Goal: Task Accomplishment & Management: Complete application form

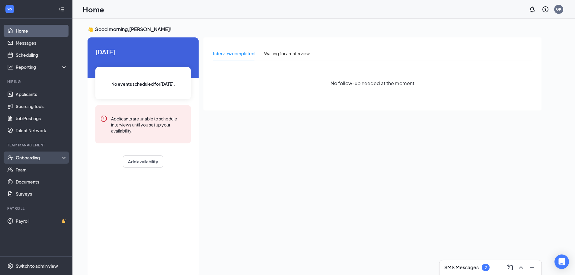
click at [41, 157] on div "Onboarding" at bounding box center [39, 158] width 46 height 6
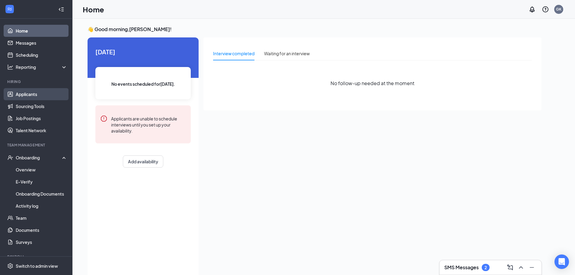
click at [38, 91] on link "Applicants" at bounding box center [42, 94] width 52 height 12
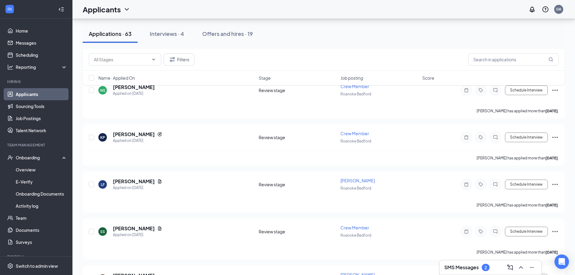
scroll to position [543, 0]
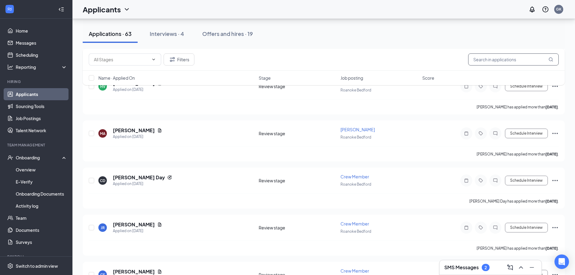
click at [501, 55] on input "text" at bounding box center [513, 59] width 91 height 12
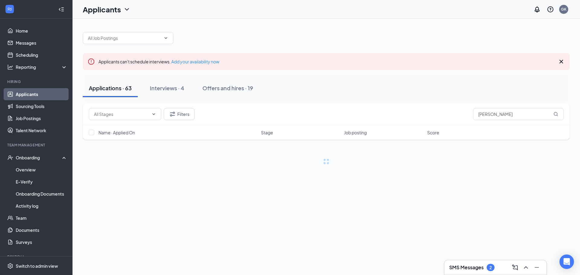
click at [382, 57] on div "Applicants can't schedule interviews. Add your availability now" at bounding box center [326, 61] width 487 height 17
click at [522, 115] on input "overstreet" at bounding box center [518, 114] width 91 height 12
drag, startPoint x: 508, startPoint y: 114, endPoint x: 387, endPoint y: 106, distance: 120.7
click at [388, 106] on div "Filters overstreet" at bounding box center [326, 114] width 487 height 22
type input "e"
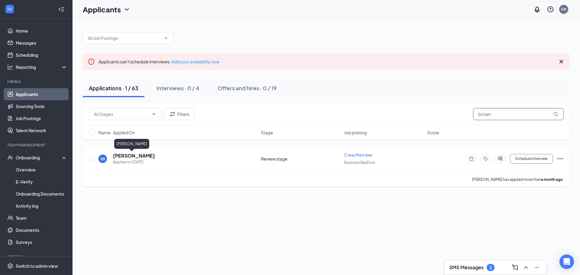
type input "brown"
click at [135, 155] on h5 "[PERSON_NAME]" at bounding box center [134, 155] width 42 height 7
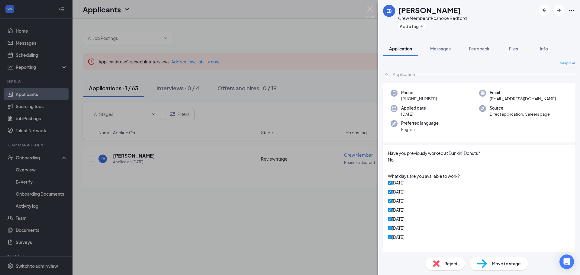
click at [494, 264] on span "Move to stage" at bounding box center [505, 263] width 29 height 7
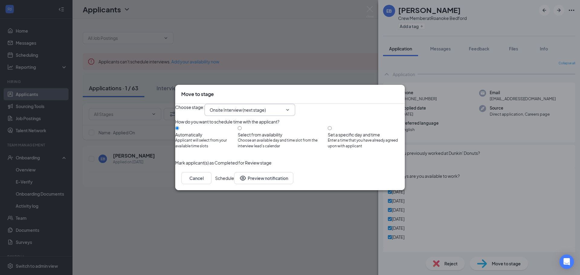
click at [283, 107] on input "Onsite Interview (next stage)" at bounding box center [245, 110] width 73 height 7
click at [247, 175] on div "Hiring Complete" at bounding box center [230, 178] width 33 height 7
type input "Hiring Complete"
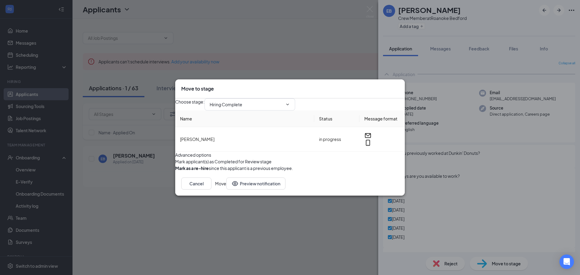
click at [226, 190] on button "Move" at bounding box center [220, 183] width 11 height 12
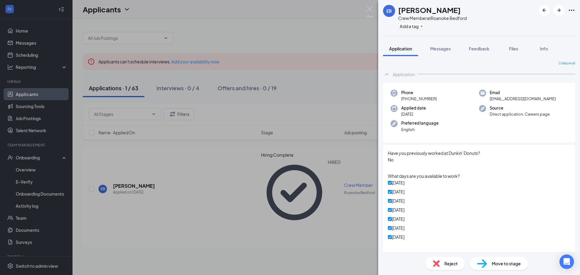
click at [321, 214] on div "EB Ellie Brown Crew Member at Roanoke Bedford Add a tag Application Messages Fe…" at bounding box center [290, 137] width 580 height 275
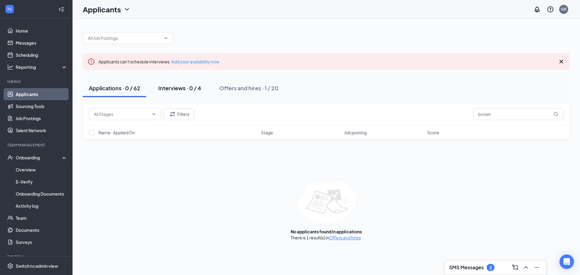
click at [171, 89] on div "Interviews · 0 / 4" at bounding box center [179, 88] width 43 height 8
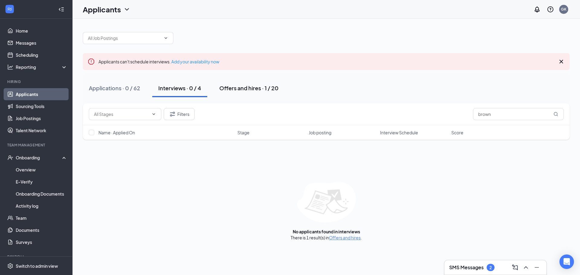
click at [235, 91] on div "Offers and hires · 1 / 20" at bounding box center [248, 88] width 59 height 8
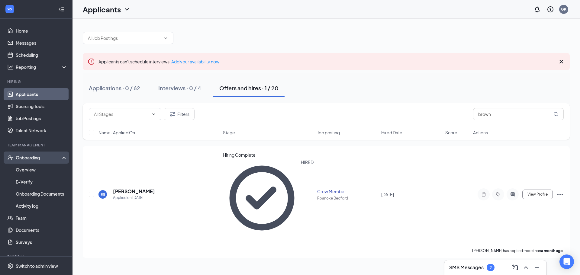
click at [30, 158] on div "Onboarding" at bounding box center [39, 158] width 46 height 6
click at [42, 158] on div "Onboarding" at bounding box center [39, 158] width 46 height 6
click at [37, 170] on link "Overview" at bounding box center [42, 170] width 52 height 12
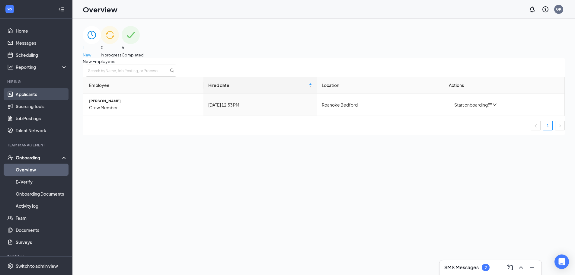
click at [37, 93] on link "Applicants" at bounding box center [42, 94] width 52 height 12
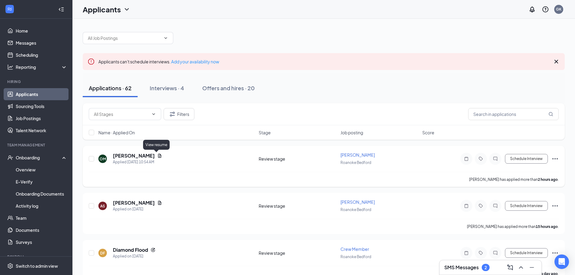
click at [158, 155] on icon "Document" at bounding box center [159, 156] width 3 height 4
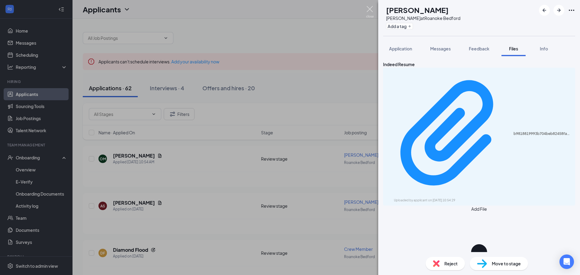
click at [370, 11] on img at bounding box center [370, 12] width 8 height 12
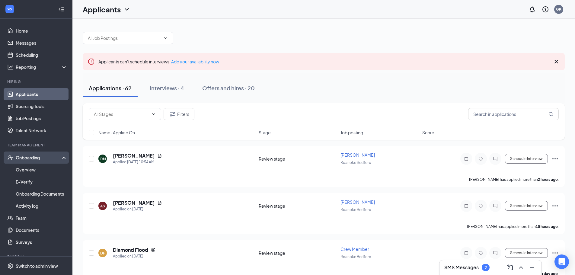
click at [59, 154] on div "Onboarding" at bounding box center [36, 158] width 72 height 12
click at [58, 157] on div "Onboarding" at bounding box center [36, 158] width 72 height 12
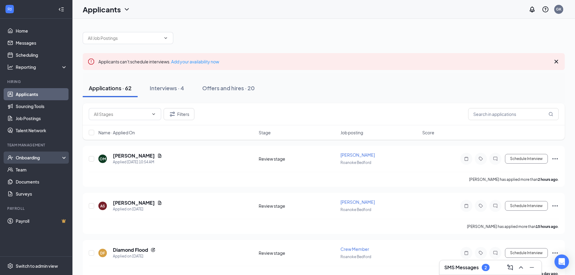
click at [58, 157] on div "Onboarding" at bounding box center [39, 158] width 46 height 6
click at [58, 157] on div "Onboarding" at bounding box center [36, 158] width 72 height 12
click at [58, 157] on div "Onboarding" at bounding box center [39, 158] width 46 height 6
click at [58, 157] on div "Onboarding" at bounding box center [36, 158] width 72 height 12
click at [39, 94] on link "Applicants" at bounding box center [42, 94] width 52 height 12
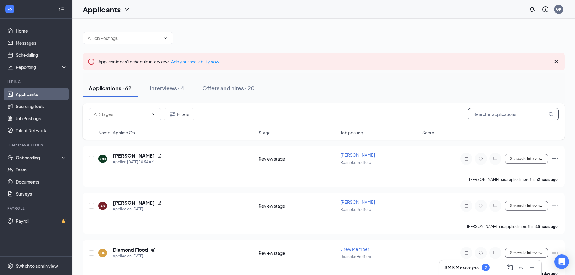
click at [516, 114] on input "text" at bounding box center [513, 114] width 91 height 12
click at [439, 76] on div "Applications · 62 Interviews · 4 Offers and hires · 20" at bounding box center [324, 88] width 482 height 30
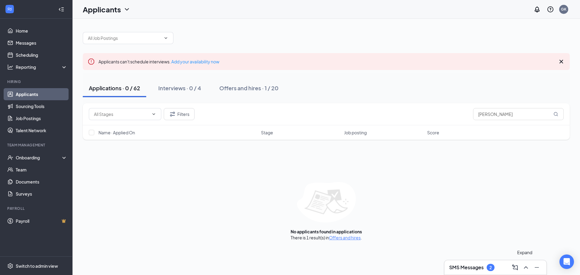
click at [524, 267] on icon "ChevronUp" at bounding box center [525, 267] width 7 height 7
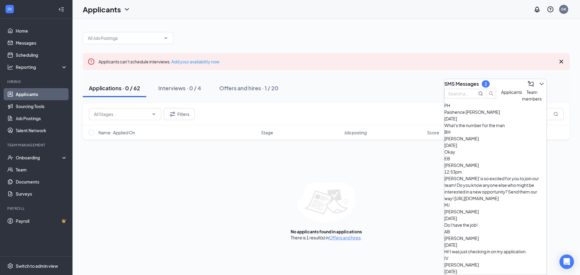
click at [503, 80] on div "SMS Messages 2" at bounding box center [495, 84] width 102 height 10
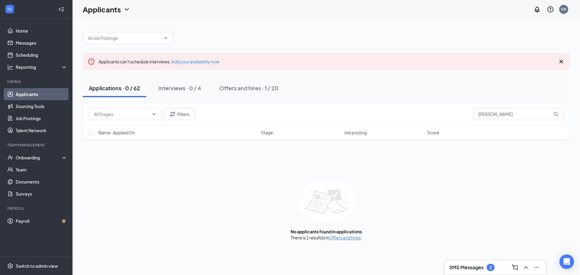
click at [497, 269] on div "SMS Messages 2" at bounding box center [495, 268] width 92 height 10
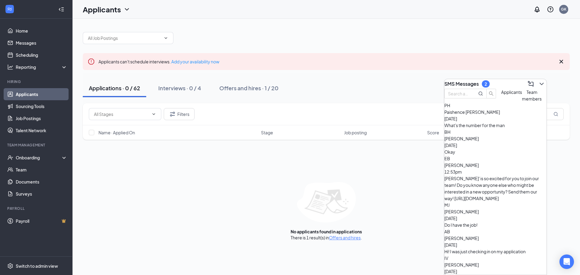
click at [509, 81] on div "SMS Messages 2" at bounding box center [495, 84] width 102 height 10
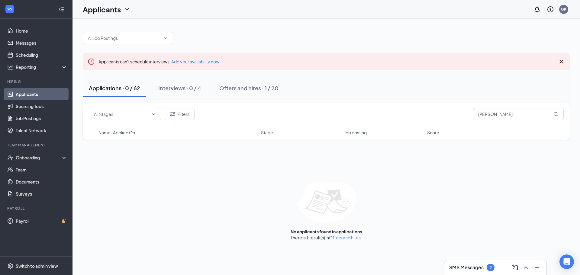
click at [490, 265] on div "2" at bounding box center [490, 267] width 2 height 5
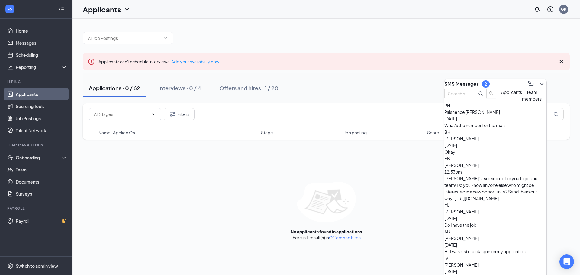
click at [499, 84] on div "SMS Messages 2" at bounding box center [495, 84] width 102 height 10
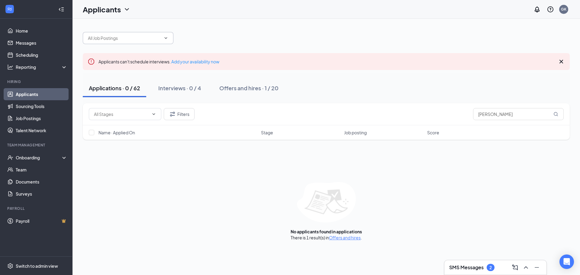
click at [164, 37] on icon "ChevronDown" at bounding box center [165, 38] width 5 height 5
click at [166, 37] on icon "ChevronDown" at bounding box center [165, 38] width 5 height 5
click at [206, 48] on div "Applicants can't schedule interviews. Add your availability now Applications · …" at bounding box center [326, 133] width 487 height 215
drag, startPoint x: 503, startPoint y: 116, endPoint x: 409, endPoint y: 115, distance: 93.9
click at [409, 115] on div "Filters overstreet" at bounding box center [326, 114] width 475 height 12
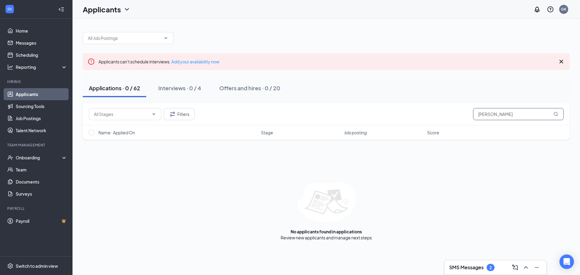
type input "[PERSON_NAME]"
drag, startPoint x: 537, startPoint y: 102, endPoint x: 528, endPoint y: 108, distance: 11.3
click at [530, 105] on div "Applicants can't schedule interviews. Add your availability now Applications · …" at bounding box center [326, 133] width 487 height 215
click at [264, 119] on div "Filters emily" at bounding box center [326, 114] width 475 height 12
click at [153, 117] on span at bounding box center [125, 114] width 72 height 12
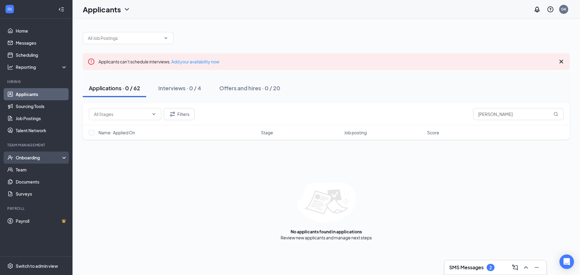
click at [51, 153] on div "Onboarding" at bounding box center [36, 158] width 72 height 12
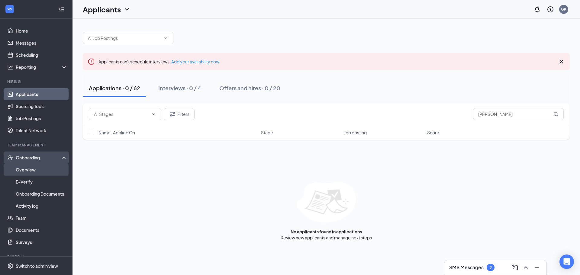
click at [46, 172] on link "Overview" at bounding box center [42, 170] width 52 height 12
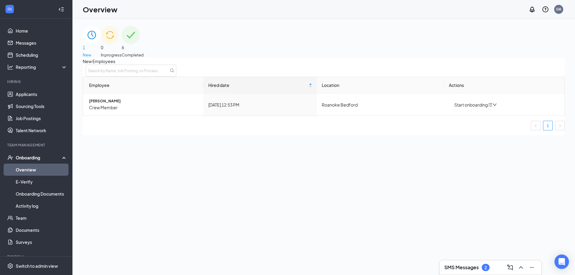
click at [57, 155] on div "Onboarding" at bounding box center [39, 158] width 46 height 6
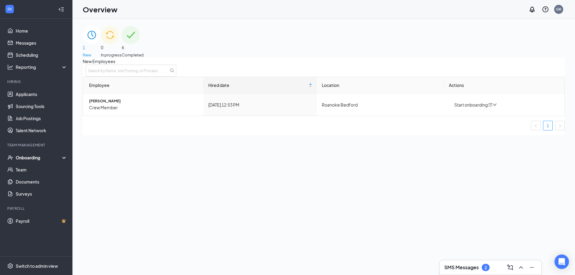
click at [57, 155] on div "Onboarding" at bounding box center [39, 158] width 46 height 6
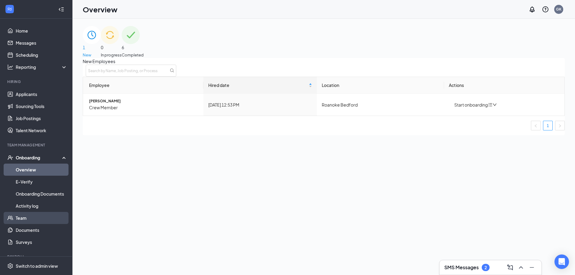
click at [37, 218] on link "Team" at bounding box center [42, 218] width 52 height 12
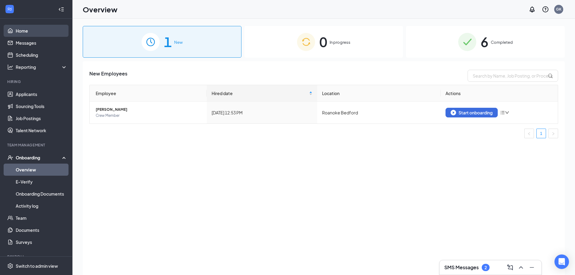
click at [43, 26] on link "Home" at bounding box center [42, 31] width 52 height 12
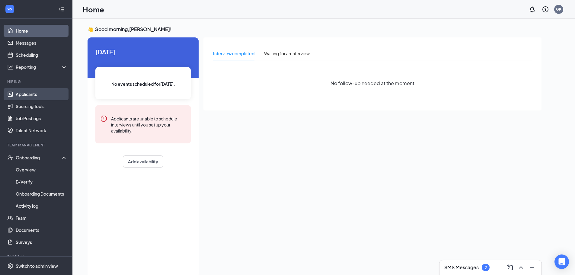
click at [34, 94] on link "Applicants" at bounding box center [42, 94] width 52 height 12
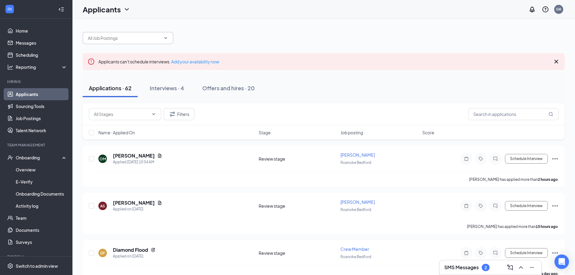
click at [170, 38] on span at bounding box center [128, 38] width 91 height 12
click at [167, 38] on icon "ChevronDown" at bounding box center [165, 38] width 5 height 5
click at [143, 35] on input "text" at bounding box center [124, 38] width 73 height 7
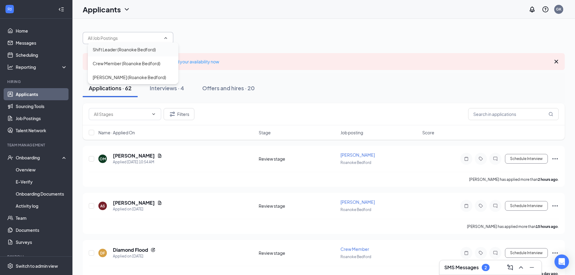
click at [136, 50] on div "Shift Leader (Roanoke Bedford)" at bounding box center [124, 49] width 63 height 7
type input "Shift Leader (Roanoke Bedford)"
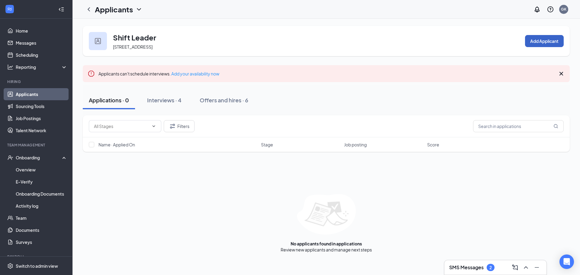
click at [539, 41] on button "Add Applicant" at bounding box center [544, 41] width 39 height 12
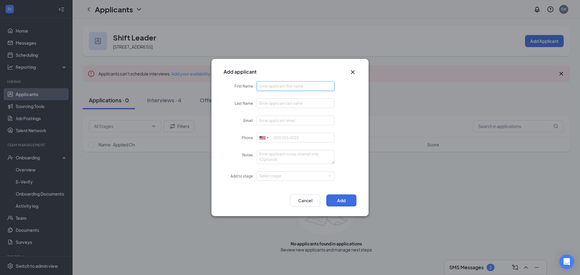
click at [268, 87] on input "First Name" at bounding box center [296, 86] width 78 height 10
type input "[PERSON_NAME]"
click at [320, 98] on form "First Name [PERSON_NAME] Last Name Email Phone [GEOGRAPHIC_DATA] + 1 [GEOGRAPHI…" at bounding box center [289, 134] width 133 height 107
click at [319, 102] on input "Last Name" at bounding box center [296, 103] width 78 height 10
click at [270, 103] on input "Oversteet" at bounding box center [296, 103] width 78 height 10
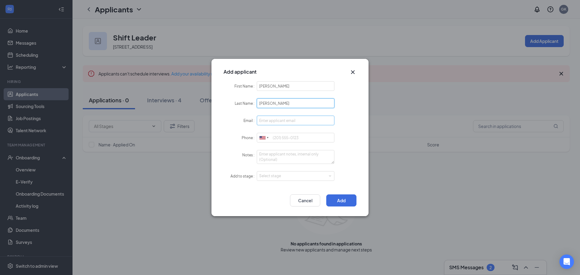
type input "[PERSON_NAME]"
click at [289, 120] on input "Email" at bounding box center [296, 121] width 78 height 10
click at [295, 141] on input "Phone" at bounding box center [296, 138] width 78 height 10
type input "5408169172"
click at [354, 171] on div "Add to stage Select stage" at bounding box center [289, 176] width 133 height 10
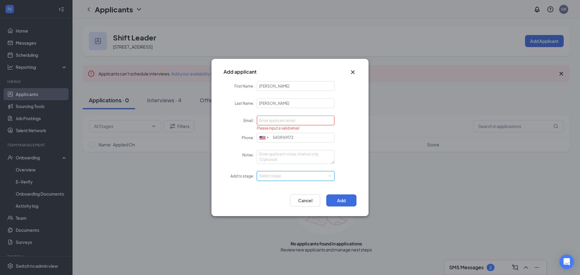
click at [304, 181] on div "Select stage" at bounding box center [296, 176] width 78 height 10
click at [283, 206] on li "Hiring Complete" at bounding box center [296, 207] width 78 height 10
click at [297, 118] on input "Email" at bounding box center [296, 121] width 78 height 10
click at [306, 178] on div "Select stage Hiring Complete" at bounding box center [295, 175] width 73 height 9
click at [289, 196] on li "Onsite Interview" at bounding box center [296, 197] width 78 height 10
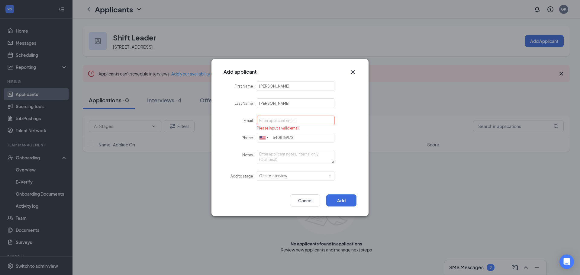
click at [349, 174] on div "Add to stage Select stage Onsite Interview" at bounding box center [289, 176] width 133 height 10
click at [308, 119] on input "Email" at bounding box center [296, 121] width 78 height 10
type input "[EMAIL_ADDRESS][DOMAIN_NAME]"
click at [362, 125] on div "First Name [PERSON_NAME] Last Name [PERSON_NAME] Email [EMAIL_ADDRESS][DOMAIN_N…" at bounding box center [289, 134] width 157 height 107
click at [343, 203] on button "Add" at bounding box center [341, 200] width 30 height 12
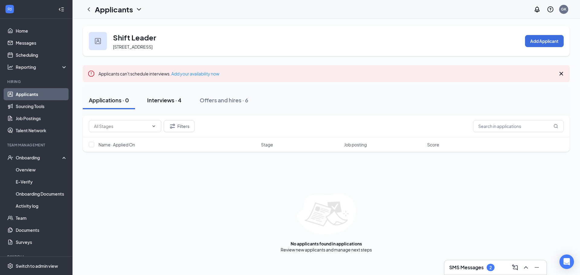
click at [170, 97] on div "Interviews · 4" at bounding box center [164, 100] width 34 height 8
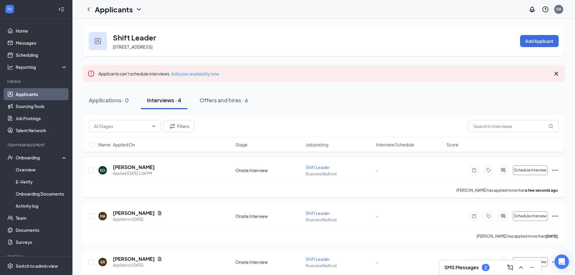
scroll to position [30, 0]
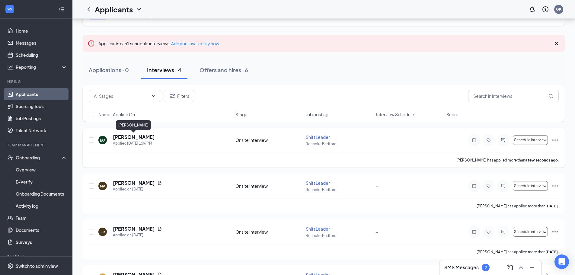
click at [143, 136] on h5 "[PERSON_NAME]" at bounding box center [134, 137] width 42 height 7
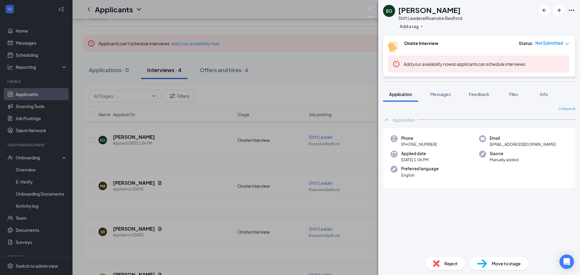
click at [501, 263] on span "Move to stage" at bounding box center [505, 263] width 29 height 7
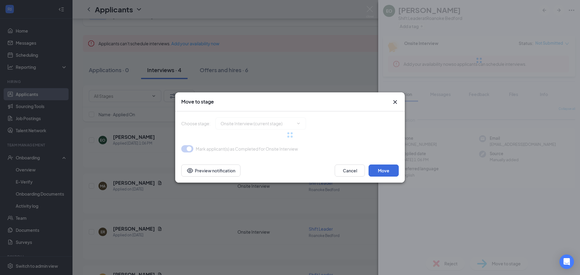
type input "Hiring Complete (final stage)"
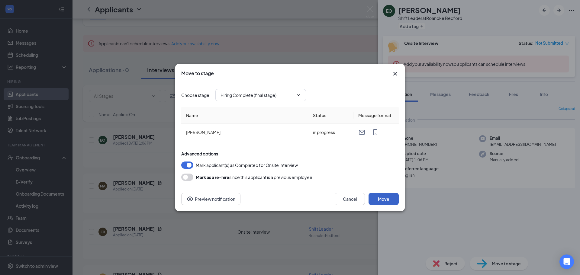
click at [392, 194] on button "Move" at bounding box center [383, 199] width 30 height 12
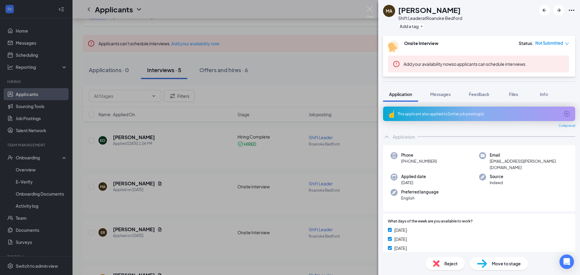
click at [308, 54] on div "MA [PERSON_NAME] Shift Leader at [GEOGRAPHIC_DATA] Add a tag Onsite Interview S…" at bounding box center [290, 137] width 580 height 275
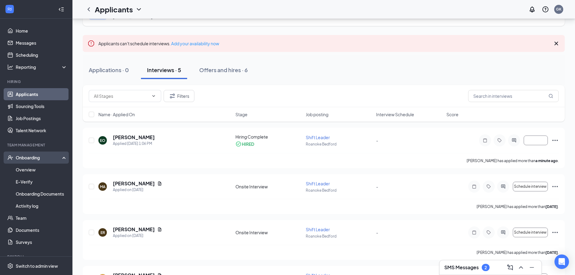
click at [17, 158] on div "Onboarding" at bounding box center [39, 158] width 46 height 6
click at [43, 161] on div "Onboarding" at bounding box center [39, 158] width 46 height 6
click at [39, 169] on link "Overview" at bounding box center [42, 170] width 52 height 12
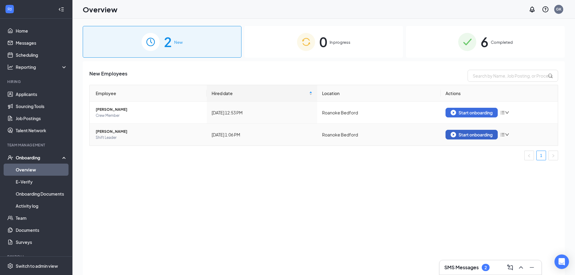
click at [487, 134] on div "Start onboarding" at bounding box center [472, 134] width 42 height 5
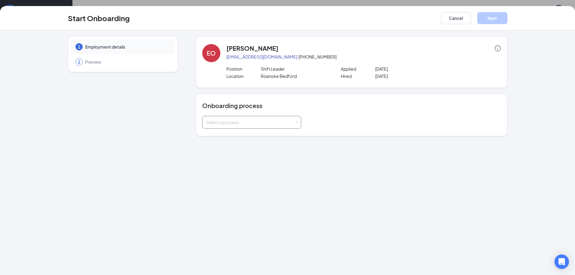
click at [280, 121] on div "Select a process" at bounding box center [250, 122] width 88 height 6
click at [254, 137] on span "General Onboarding Process" at bounding box center [234, 134] width 58 height 5
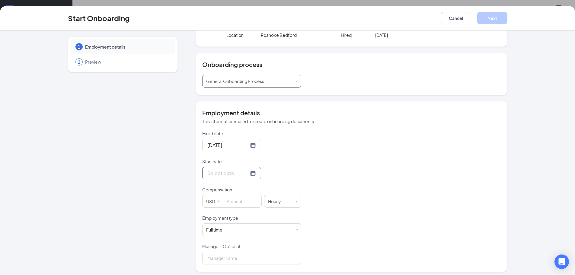
scroll to position [44, 0]
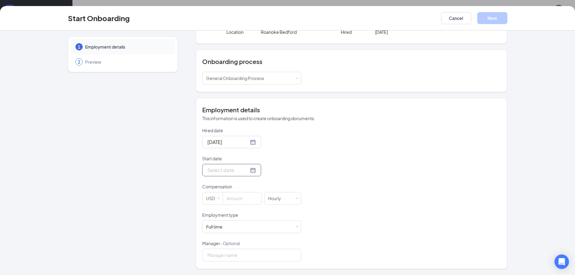
click at [244, 170] on div at bounding box center [231, 170] width 49 height 8
type input "[DATE]"
click at [262, 222] on div "19" at bounding box center [265, 223] width 7 height 7
click at [245, 169] on div at bounding box center [231, 170] width 49 height 8
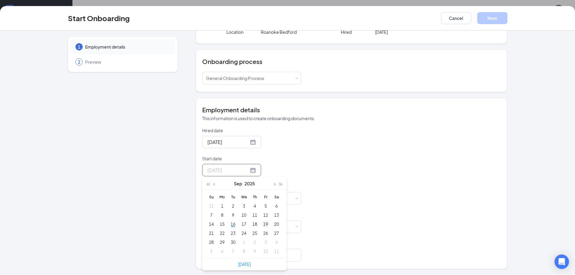
type input "[DATE]"
click at [263, 223] on div "19" at bounding box center [265, 223] width 7 height 7
click at [237, 195] on input at bounding box center [242, 198] width 38 height 12
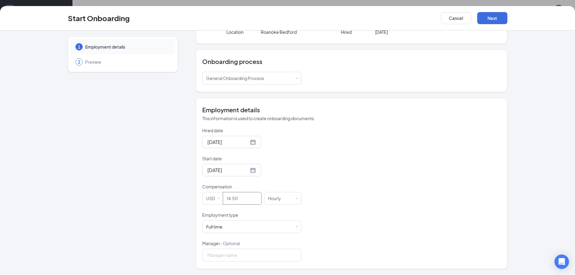
type input "14.5"
click at [323, 189] on div "Hired date [DATE] Start date [DATE] [DATE] Su Mo Tu We Th Fr Sa 31 1 2 3 4 5 6 …" at bounding box center [351, 194] width 299 height 134
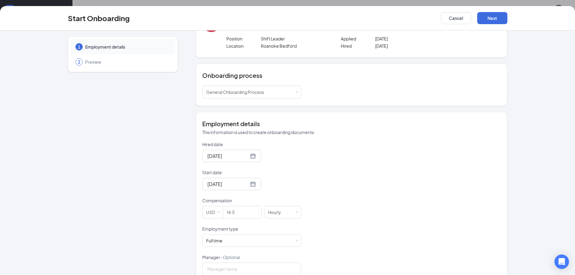
scroll to position [0, 0]
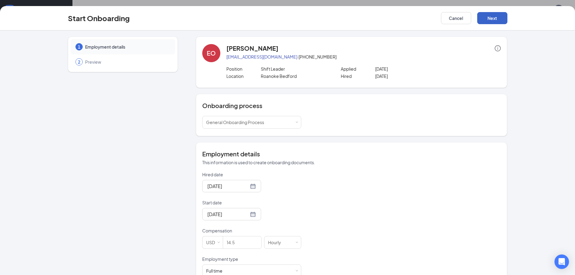
click at [499, 14] on button "Next" at bounding box center [492, 18] width 30 height 12
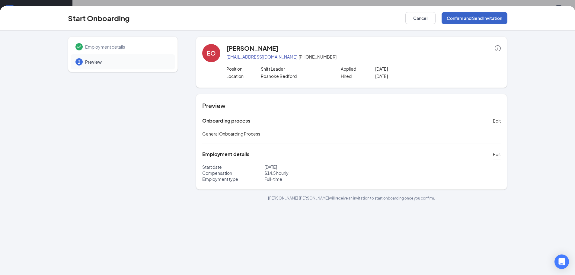
click at [472, 17] on button "Confirm and Send Invitation" at bounding box center [475, 18] width 66 height 12
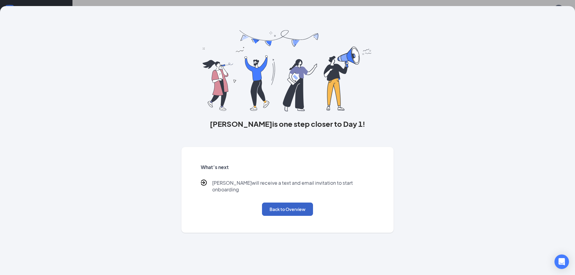
click at [290, 203] on button "Back to Overview" at bounding box center [287, 209] width 51 height 13
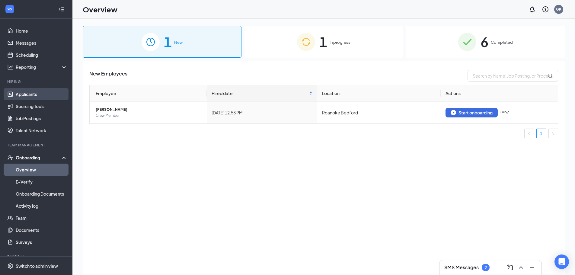
click at [24, 94] on link "Applicants" at bounding box center [42, 94] width 52 height 12
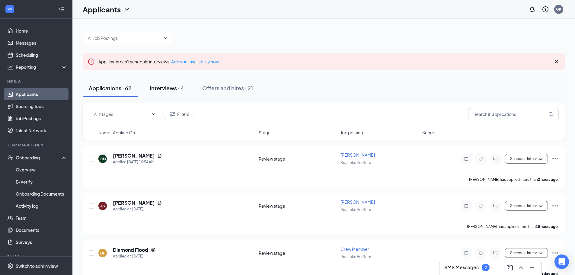
click at [175, 92] on button "Interviews · 4" at bounding box center [167, 88] width 46 height 18
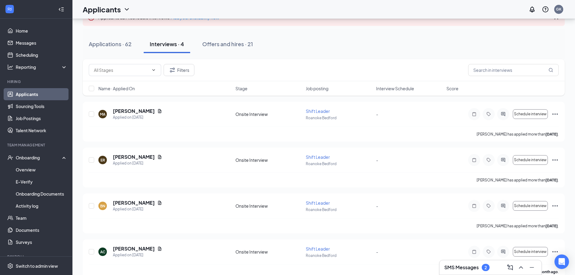
scroll to position [56, 0]
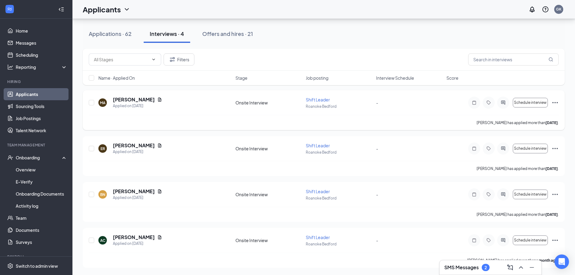
click at [555, 102] on icon "Ellipses" at bounding box center [554, 102] width 5 height 1
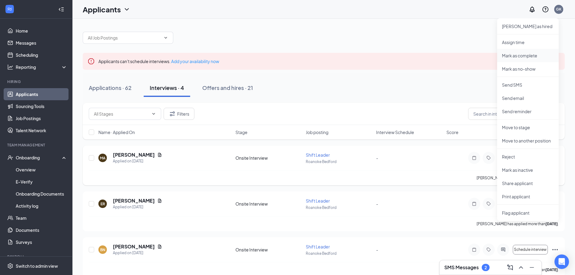
scroll to position [0, 0]
click at [526, 56] on p "Mark as complete" at bounding box center [528, 56] width 52 height 6
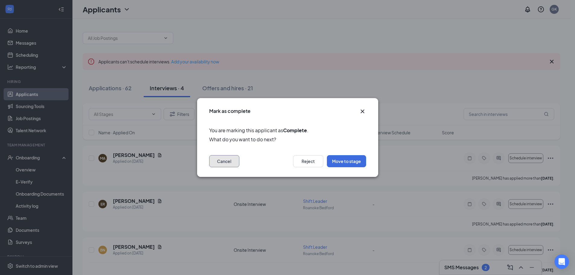
click at [218, 160] on button "Cancel" at bounding box center [224, 161] width 30 height 12
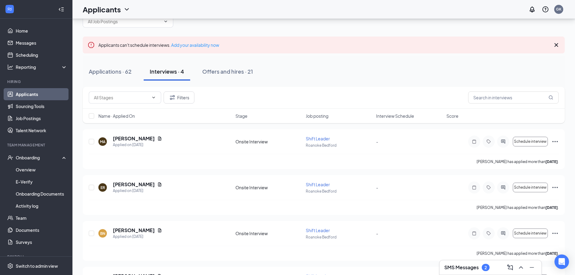
scroll to position [56, 0]
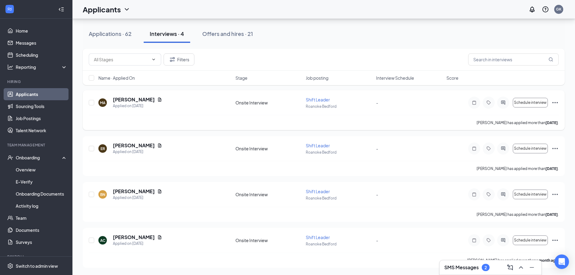
click at [557, 101] on icon "Ellipses" at bounding box center [554, 102] width 7 height 7
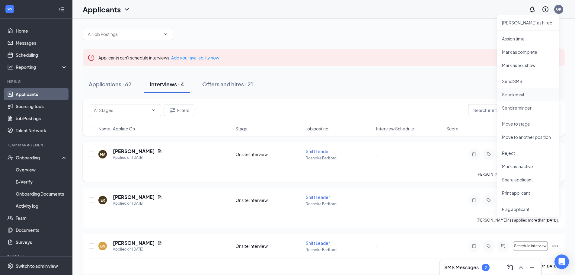
scroll to position [30, 0]
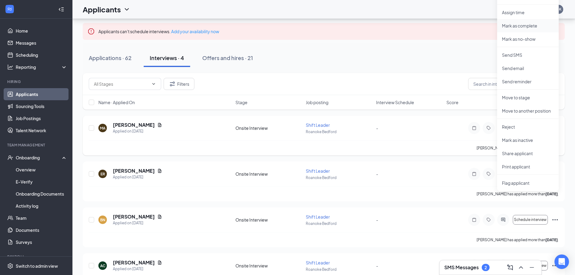
click at [527, 23] on p "Mark as complete" at bounding box center [528, 26] width 52 height 6
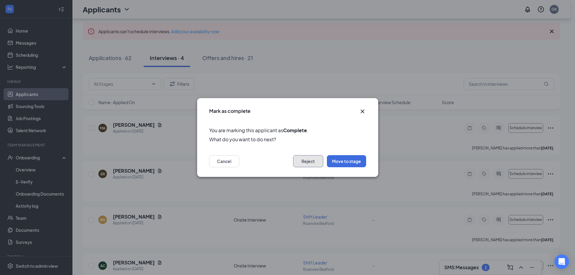
scroll to position [6, 0]
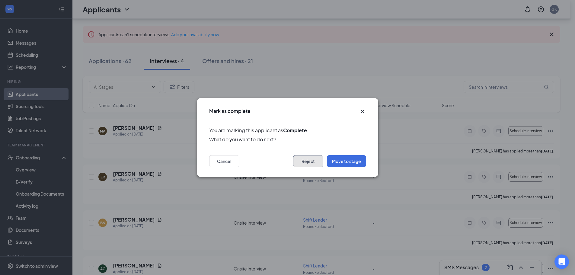
click at [309, 158] on button "Reject" at bounding box center [308, 161] width 30 height 12
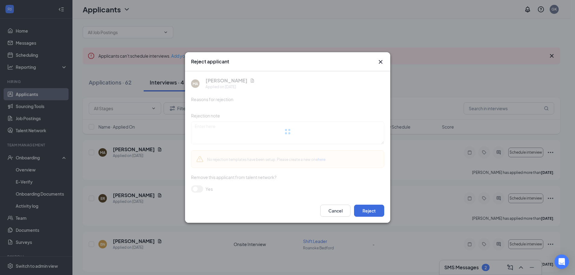
scroll to position [0, 0]
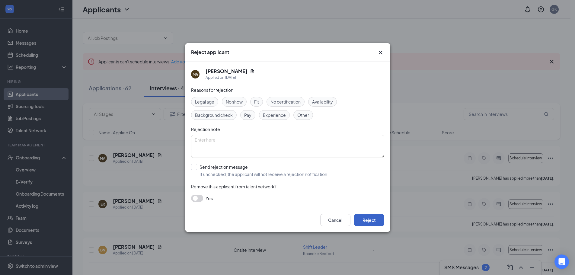
click at [376, 217] on button "Reject" at bounding box center [369, 220] width 30 height 12
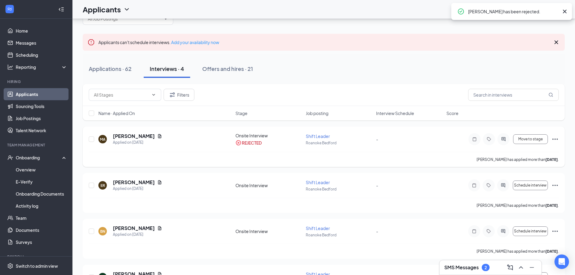
scroll to position [30, 0]
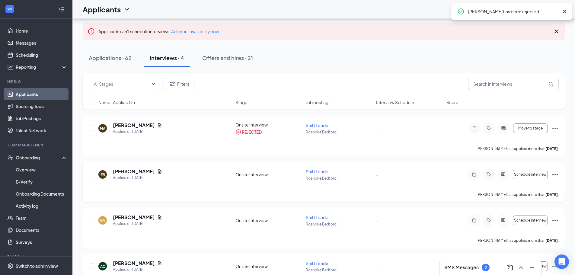
click at [555, 174] on icon "Ellipses" at bounding box center [554, 174] width 7 height 7
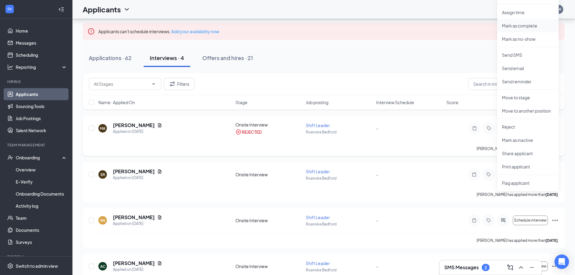
click at [534, 21] on li "Mark as complete" at bounding box center [528, 25] width 62 height 13
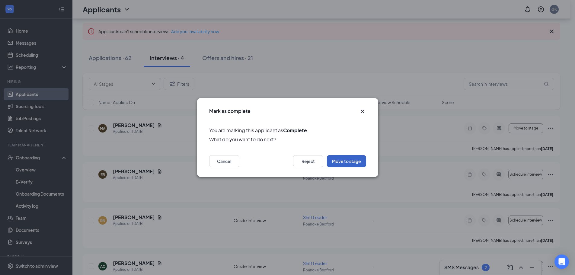
click at [335, 159] on button "Move to stage" at bounding box center [346, 161] width 39 height 12
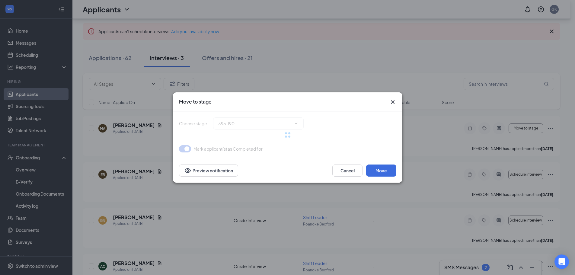
scroll to position [10, 0]
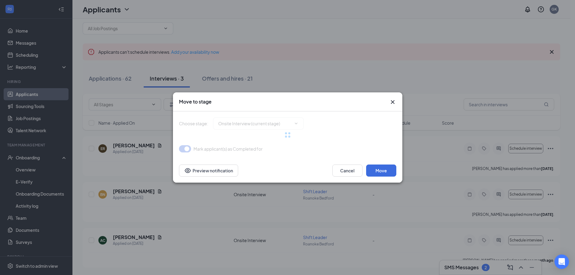
type input "Hiring Complete (final stage)"
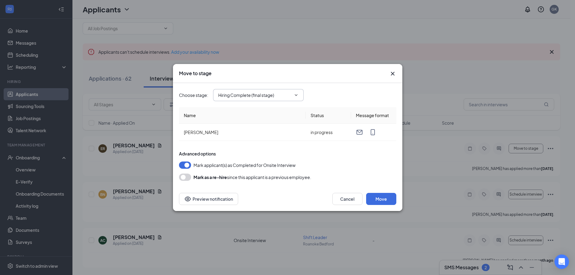
click at [253, 95] on input "Hiring Complete (final stage)" at bounding box center [254, 95] width 73 height 7
click at [293, 185] on div "Choose stage : Hiring Complete (final stage) Application Onsite Interview (curr…" at bounding box center [287, 135] width 217 height 104
click at [344, 198] on button "Cancel" at bounding box center [347, 199] width 30 height 12
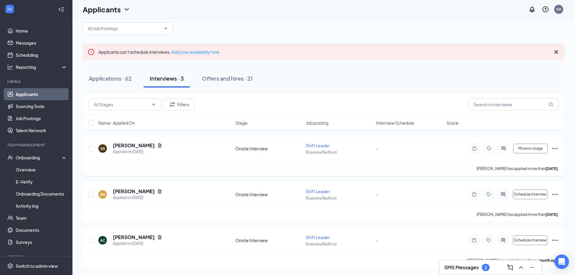
click at [556, 149] on icon "Ellipses" at bounding box center [554, 148] width 7 height 7
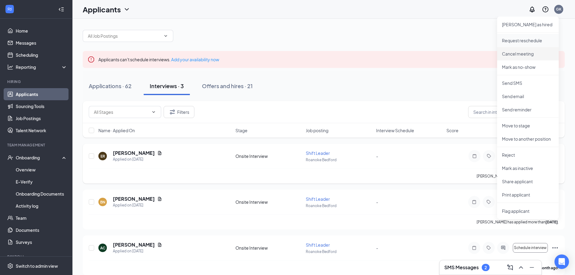
scroll to position [0, 0]
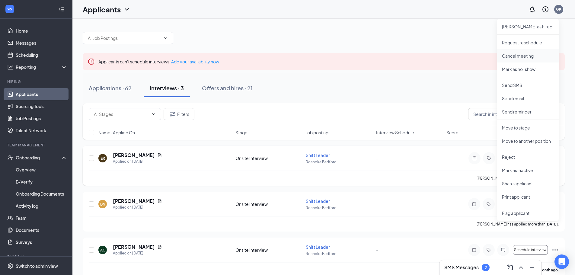
click at [526, 56] on p "Cancel meeting" at bounding box center [528, 56] width 52 height 6
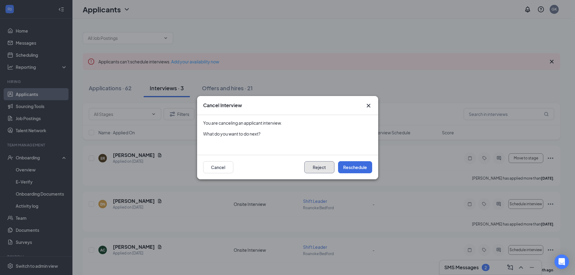
click at [322, 168] on button "Reject" at bounding box center [319, 167] width 30 height 12
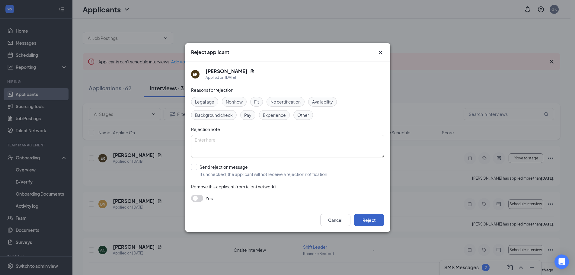
click at [361, 218] on button "Reject" at bounding box center [369, 220] width 30 height 12
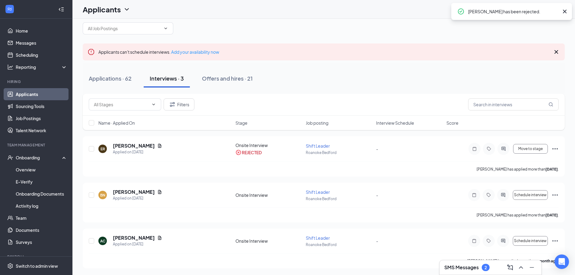
scroll to position [10, 0]
click at [554, 195] on icon "Ellipses" at bounding box center [554, 194] width 7 height 7
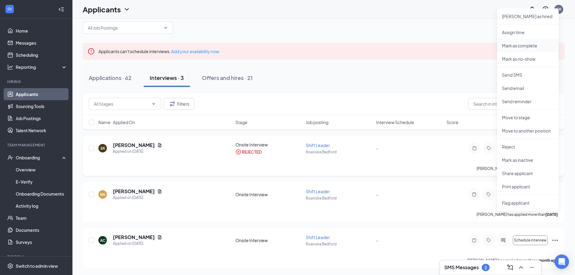
click at [526, 44] on p "Mark as complete" at bounding box center [528, 46] width 52 height 6
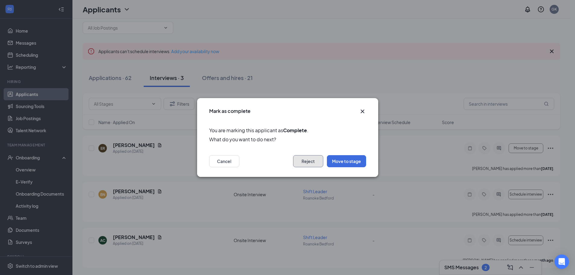
click at [300, 160] on button "Reject" at bounding box center [308, 161] width 30 height 12
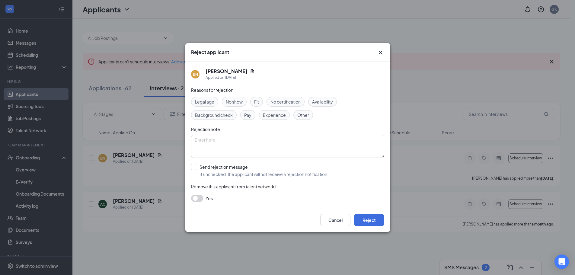
scroll to position [0, 0]
click at [369, 219] on button "Reject" at bounding box center [371, 220] width 30 height 12
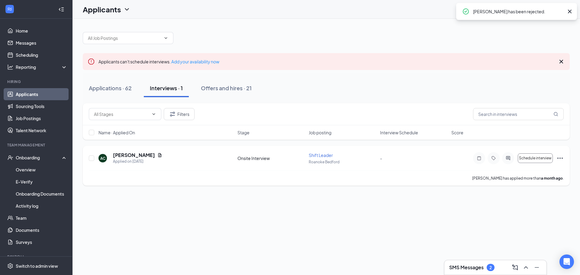
click at [558, 157] on icon "Ellipses" at bounding box center [559, 158] width 7 height 7
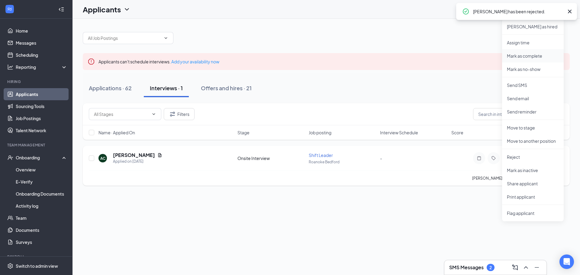
click at [531, 55] on p "Mark as complete" at bounding box center [533, 56] width 52 height 6
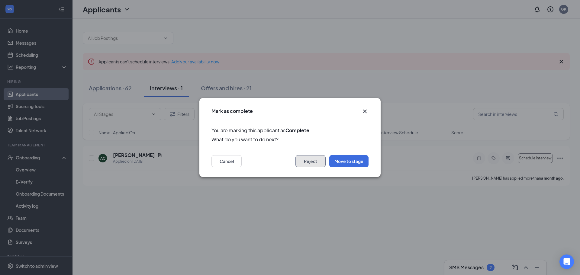
click at [312, 160] on button "Reject" at bounding box center [310, 161] width 30 height 12
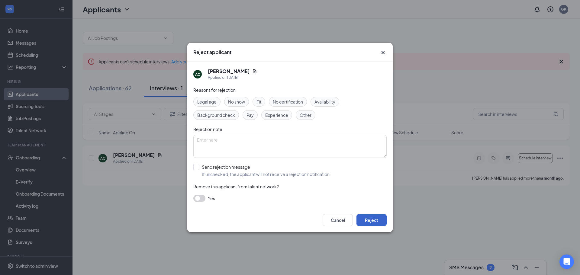
click at [369, 218] on button "Reject" at bounding box center [371, 220] width 30 height 12
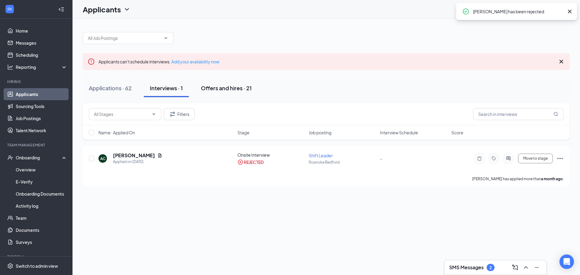
click at [226, 86] on div "Offers and hires · 21" at bounding box center [226, 88] width 51 height 8
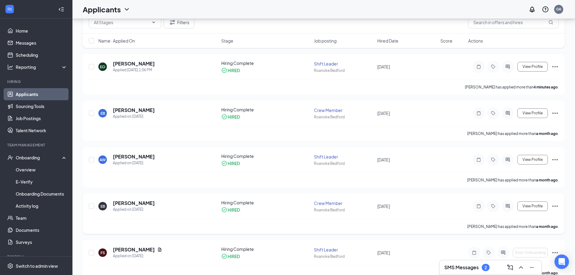
scroll to position [30, 0]
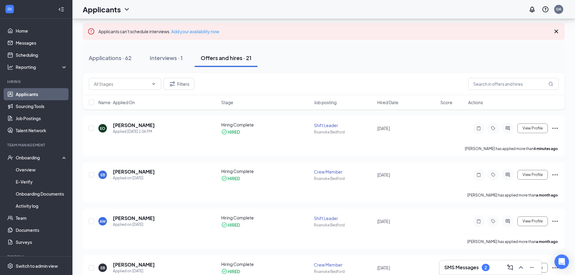
click at [23, 23] on ul "Home Messages Scheduling Reporting Hiring Applicants Sourcing Tools Job Posting…" at bounding box center [36, 148] width 72 height 259
click at [25, 27] on link "Home" at bounding box center [42, 31] width 52 height 12
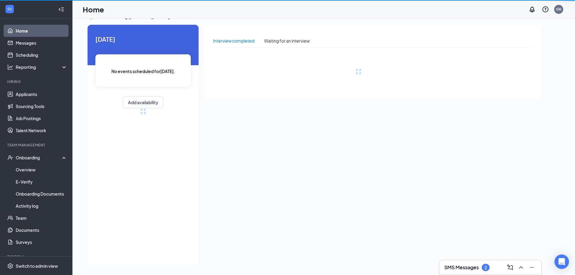
scroll to position [13, 0]
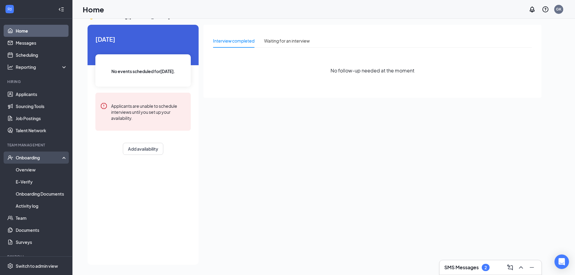
click at [63, 157] on icon at bounding box center [65, 157] width 5 height 0
click at [62, 158] on div "Onboarding" at bounding box center [36, 158] width 72 height 12
click at [56, 31] on link "Home" at bounding box center [42, 31] width 52 height 12
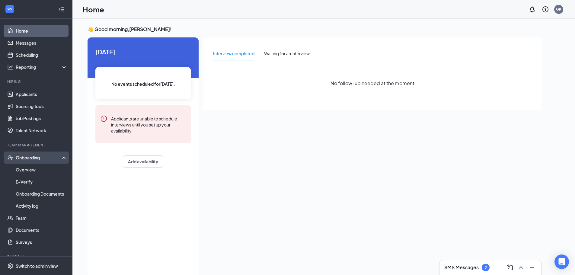
click at [59, 156] on div "Onboarding" at bounding box center [36, 158] width 72 height 12
click at [59, 156] on div "Onboarding" at bounding box center [39, 158] width 46 height 6
click at [59, 156] on div "Onboarding" at bounding box center [36, 158] width 72 height 12
click at [59, 156] on div "Onboarding" at bounding box center [39, 158] width 46 height 6
click at [37, 31] on link "Home" at bounding box center [42, 31] width 52 height 12
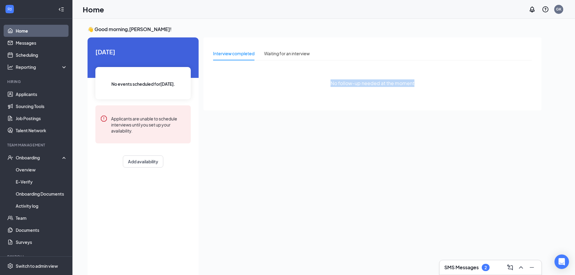
drag, startPoint x: 330, startPoint y: 83, endPoint x: 415, endPoint y: 83, distance: 85.1
click at [415, 83] on div "No follow-up needed at the moment" at bounding box center [372, 83] width 319 height 36
drag, startPoint x: 440, startPoint y: 90, endPoint x: 447, endPoint y: 98, distance: 10.9
click at [440, 90] on div "No follow-up needed at the moment" at bounding box center [372, 83] width 319 height 36
click at [361, 81] on span "No follow-up needed at the moment" at bounding box center [373, 83] width 84 height 8
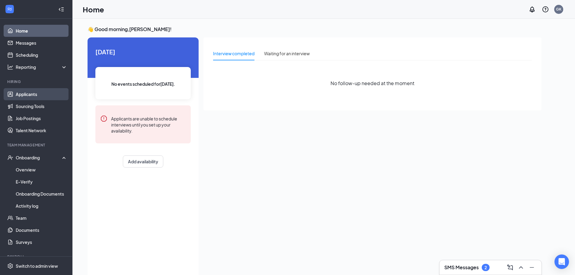
click at [30, 94] on link "Applicants" at bounding box center [42, 94] width 52 height 12
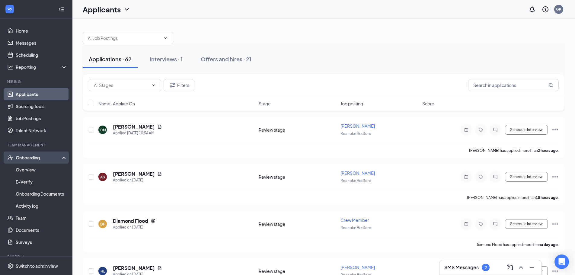
click at [43, 159] on div "Onboarding" at bounding box center [39, 158] width 46 height 6
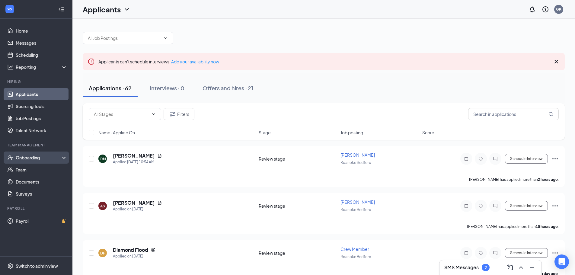
click at [59, 156] on div "Onboarding" at bounding box center [39, 158] width 46 height 6
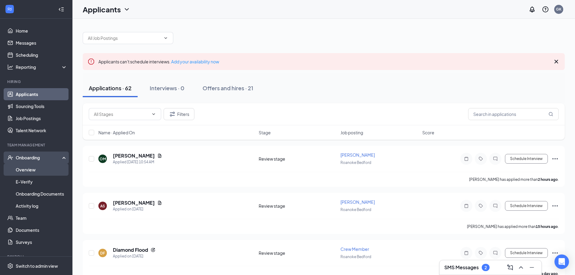
click at [44, 171] on link "Overview" at bounding box center [42, 170] width 52 height 12
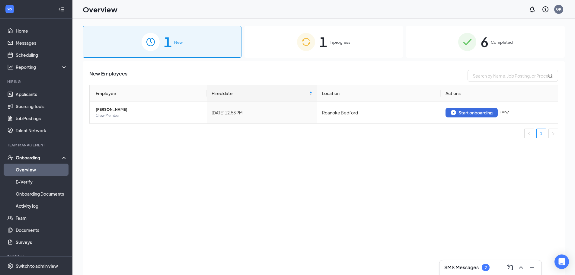
click at [497, 46] on div "6 Completed" at bounding box center [485, 42] width 159 height 32
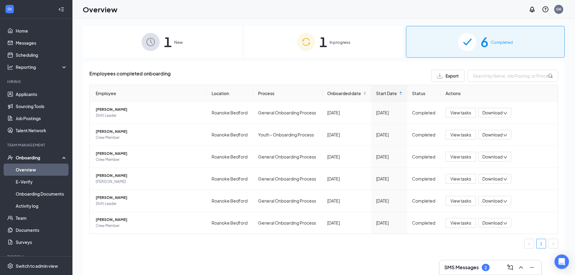
click at [344, 42] on span "In progress" at bounding box center [340, 42] width 21 height 6
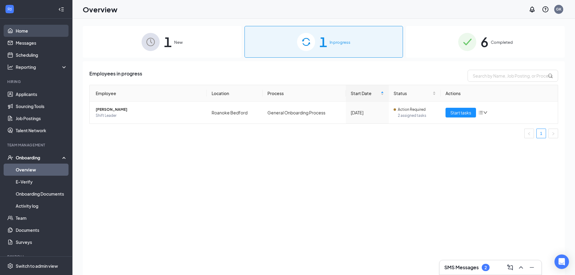
click at [35, 26] on link "Home" at bounding box center [42, 31] width 52 height 12
